Goal: Navigation & Orientation: Go to known website

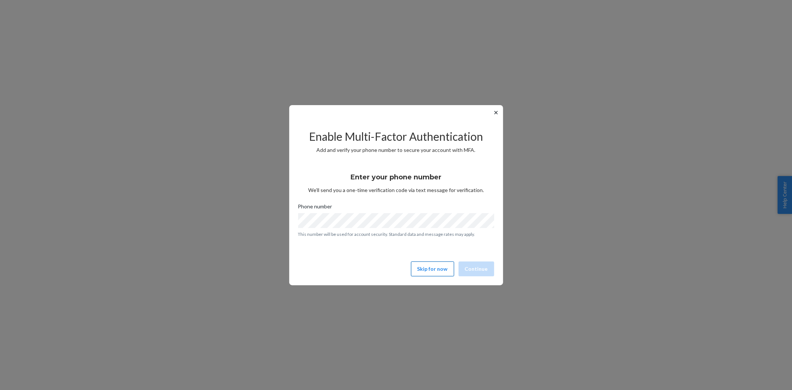
click at [436, 269] on button "Skip for now" at bounding box center [432, 268] width 43 height 15
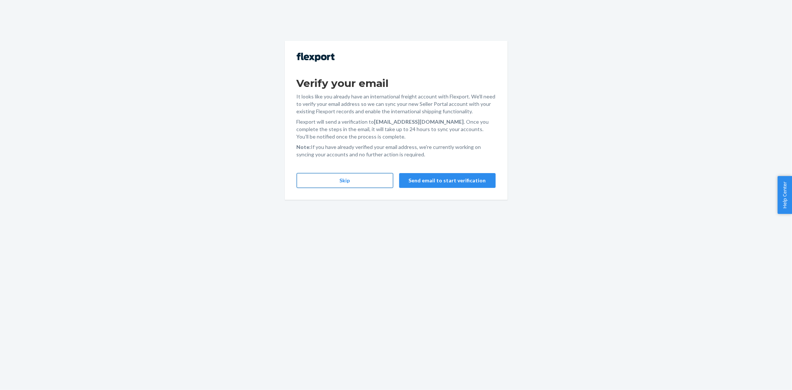
click at [347, 175] on button "Skip" at bounding box center [345, 180] width 97 height 15
